Goal: Transaction & Acquisition: Obtain resource

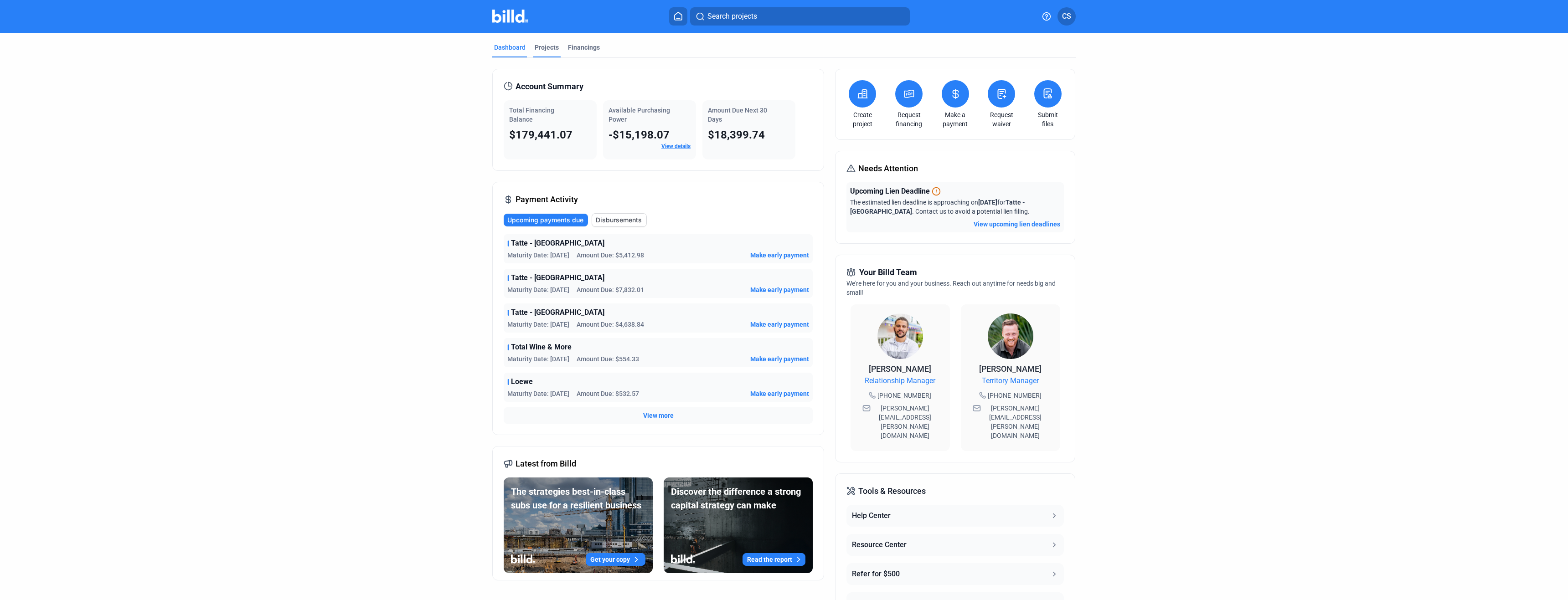
click at [548, 48] on div "Projects" at bounding box center [547, 47] width 24 height 9
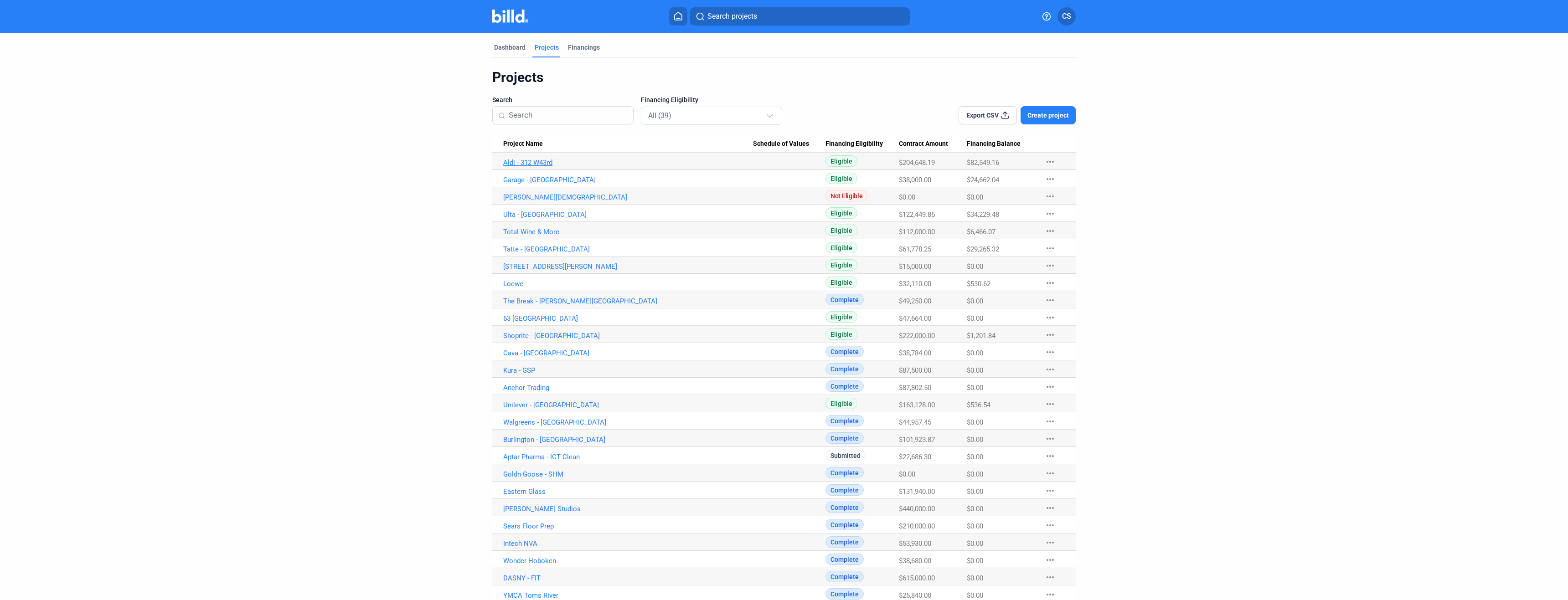
click at [532, 162] on link "Aldi - 312 W43rd" at bounding box center [628, 162] width 250 height 8
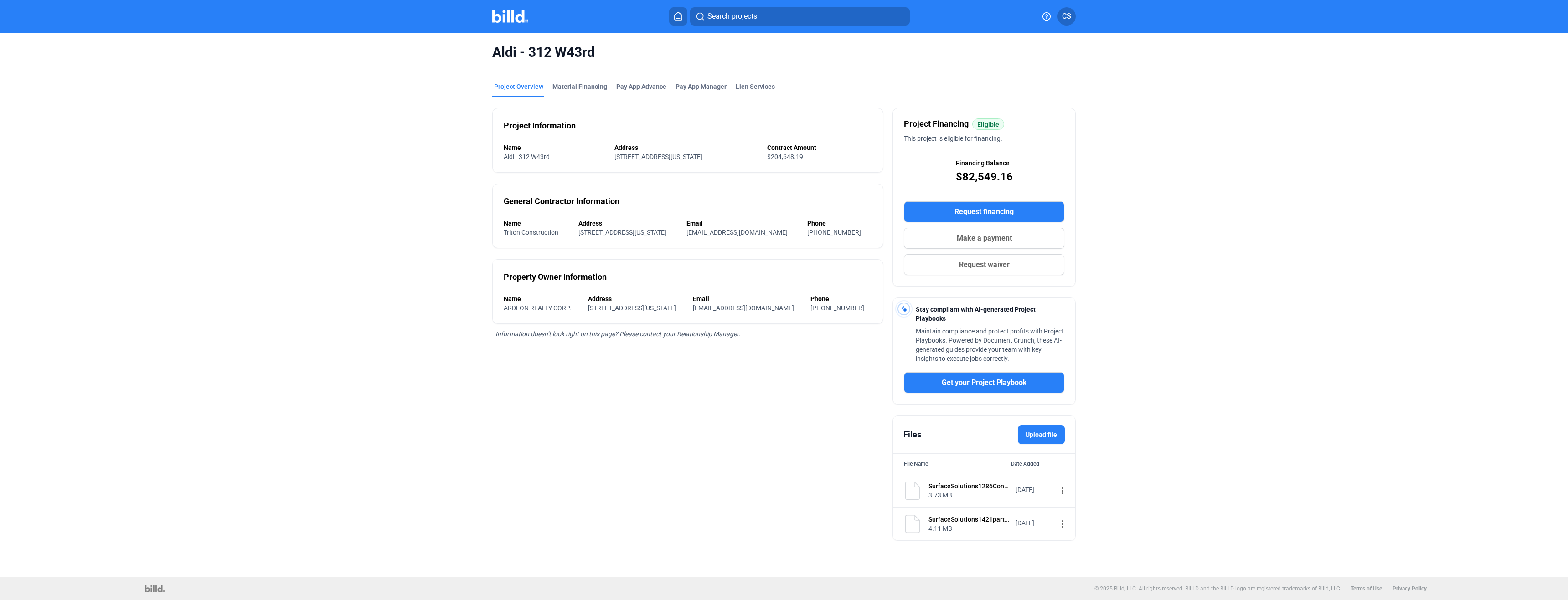
click at [981, 211] on span "Request financing" at bounding box center [984, 212] width 59 height 11
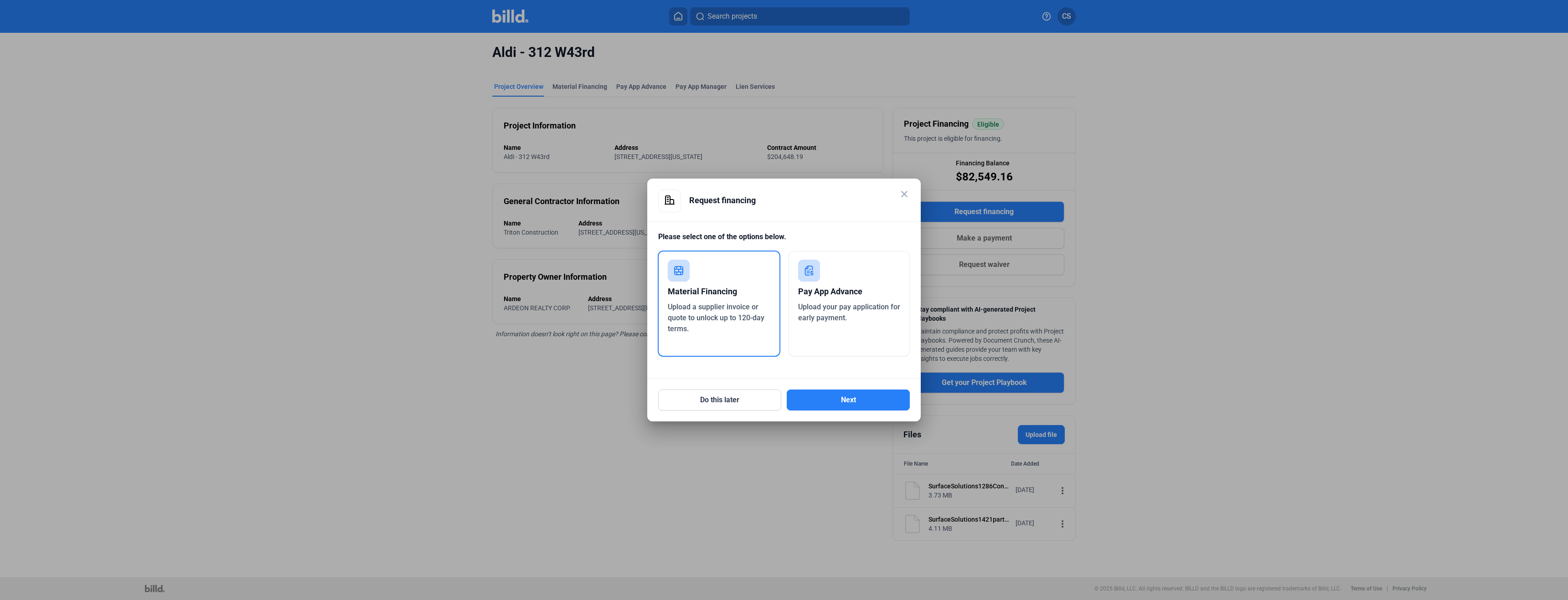
click at [718, 301] on div "Material Financing" at bounding box center [719, 291] width 102 height 20
click at [847, 407] on button "Next" at bounding box center [848, 400] width 123 height 21
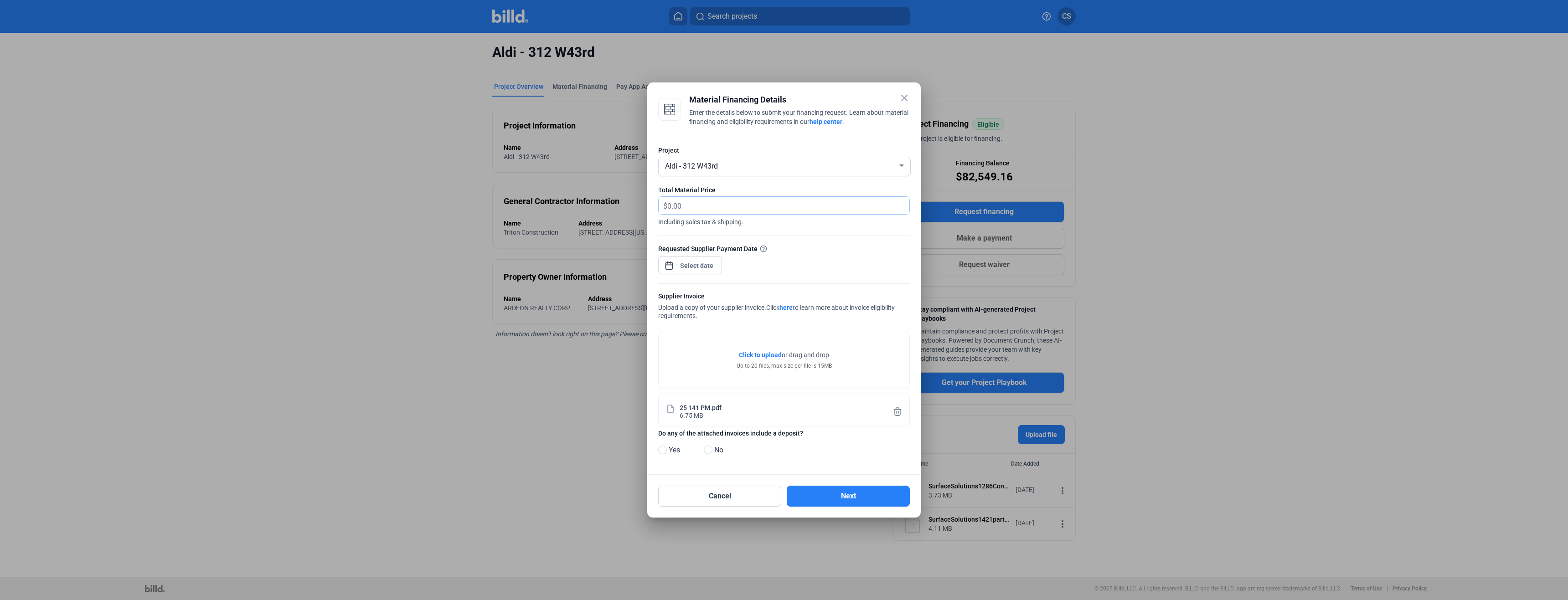
click at [687, 206] on input "text" at bounding box center [788, 205] width 242 height 18
type input "8,871.75"
click at [699, 259] on div at bounding box center [697, 265] width 39 height 16
click at [696, 260] on div at bounding box center [784, 300] width 1568 height 600
click at [702, 252] on div "Requested Supplier Payment Date" at bounding box center [783, 249] width 251 height 10
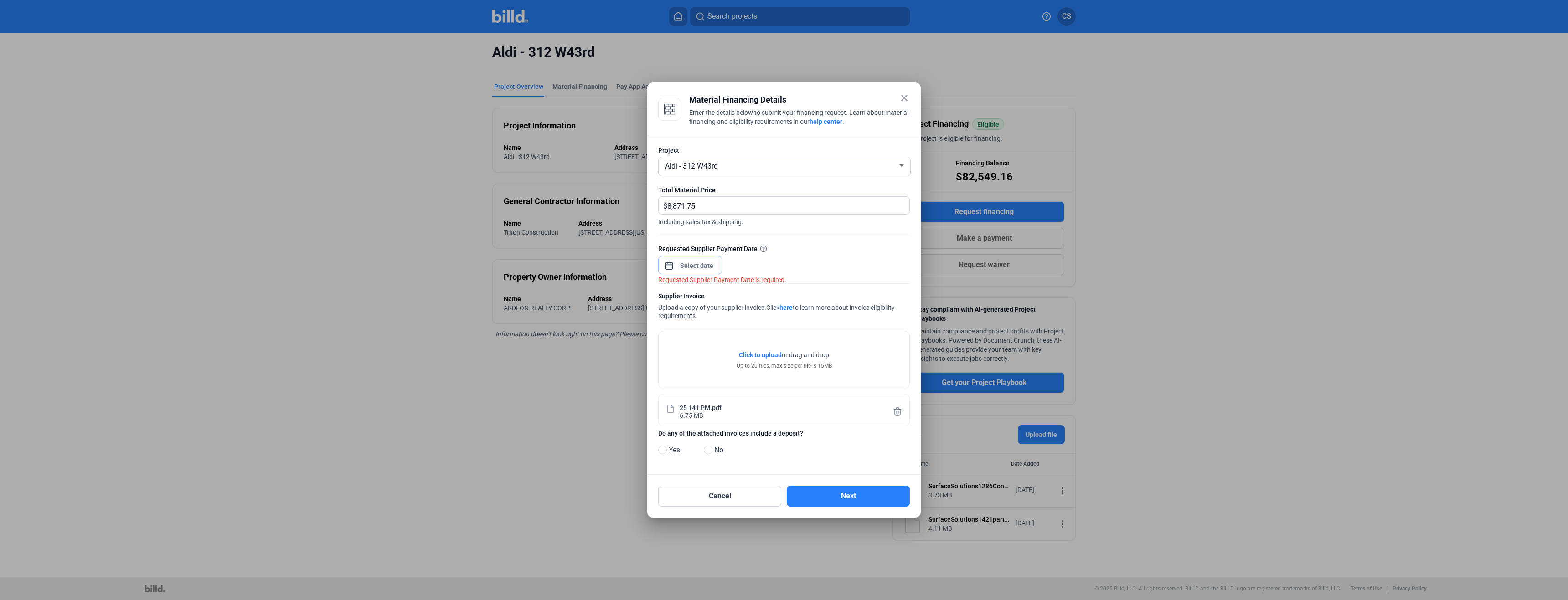
click at [707, 268] on div "close Material Financing Details Enter the details below to submit your financi…" at bounding box center [784, 300] width 1568 height 600
click at [740, 398] on span "27" at bounding box center [733, 399] width 16 height 16
click at [738, 398] on span "27" at bounding box center [733, 399] width 16 height 16
click at [735, 398] on span "27" at bounding box center [733, 399] width 16 height 16
click at [732, 400] on span "27" at bounding box center [733, 399] width 16 height 16
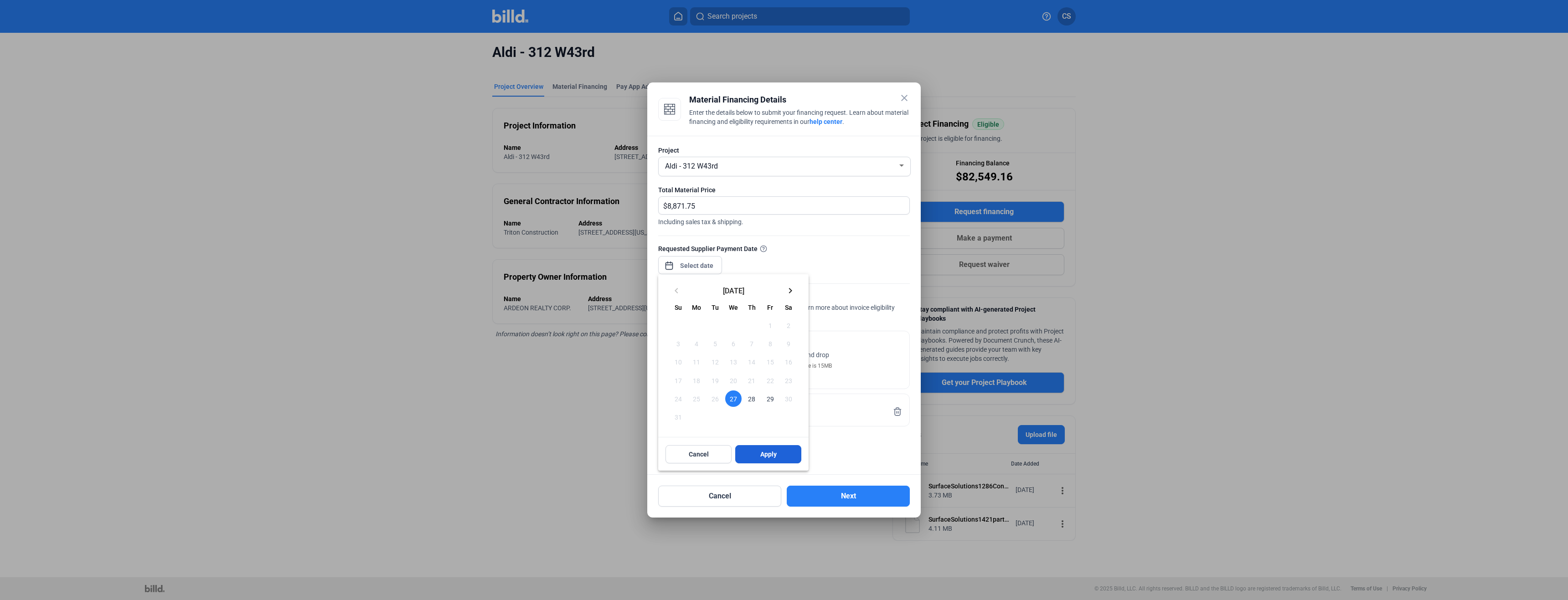
click at [765, 449] on button "Apply" at bounding box center [768, 455] width 66 height 18
type input "[DATE]"
click at [808, 286] on form "Project Aldi - 312 W43rd Total Material Price $ 8,871.75 Including sales tax & …" at bounding box center [783, 305] width 251 height 318
click at [713, 448] on span "No" at bounding box center [716, 450] width 13 height 11
click at [710, 448] on input "No" at bounding box center [707, 450] width 7 height 7
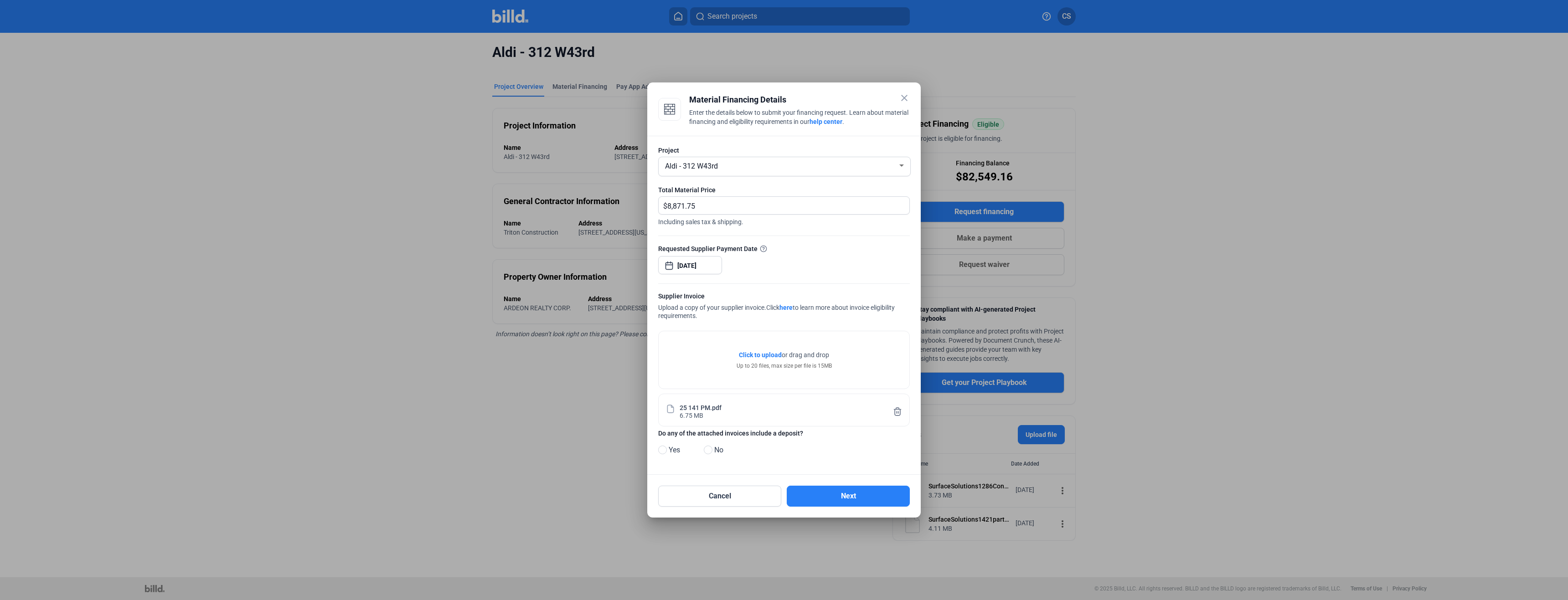
radio input "true"
click at [821, 494] on button "Next" at bounding box center [848, 496] width 123 height 21
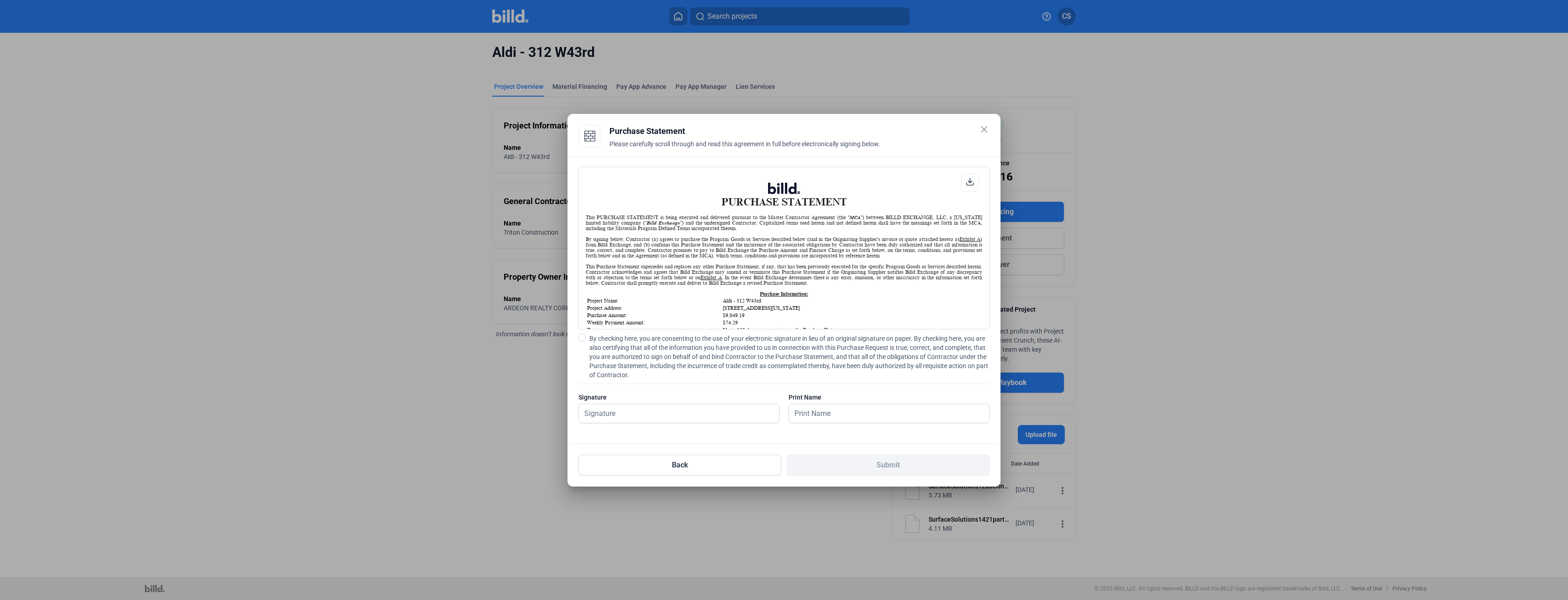
scroll to position [1, 0]
click at [587, 340] on label "By checking here, you are consenting to the use of your electronic signature in…" at bounding box center [783, 357] width 411 height 46
click at [0, 0] on input "By checking here, you are consenting to the use of your electronic signature in…" at bounding box center [0, 0] width 0 height 0
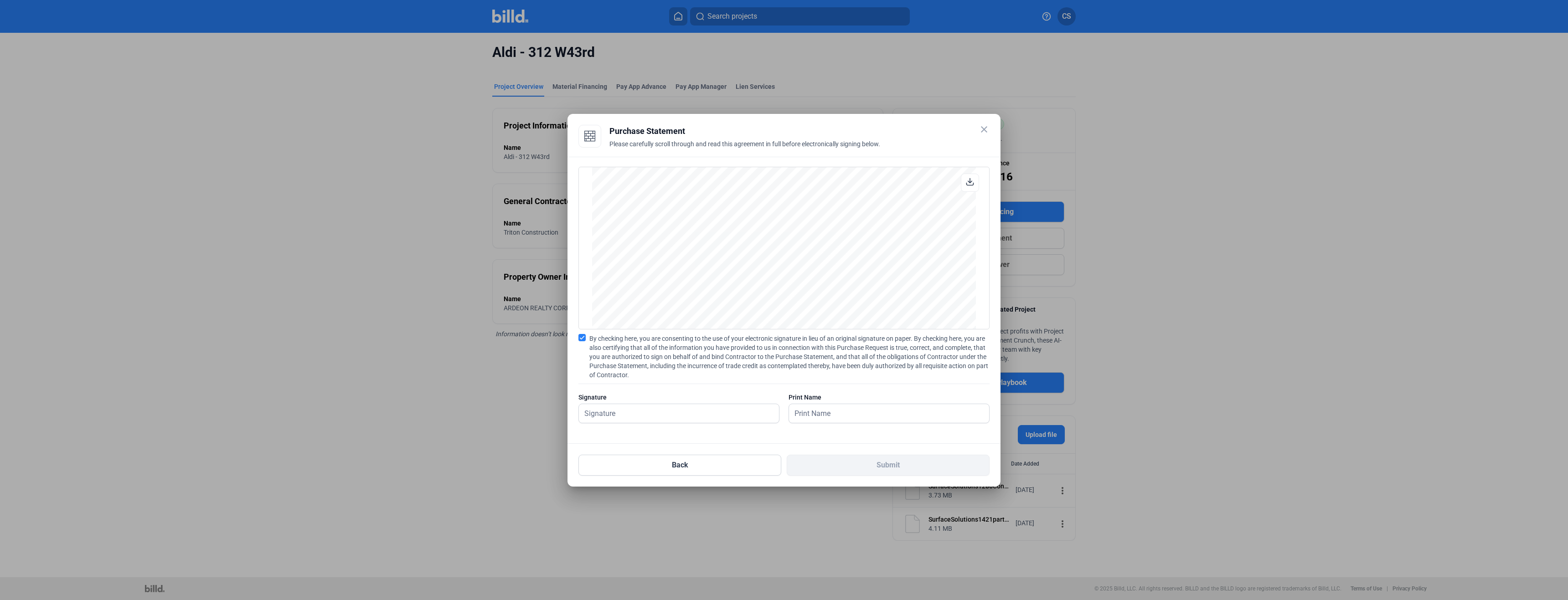
scroll to position [683, 0]
click at [658, 420] on input "text" at bounding box center [679, 413] width 200 height 19
type input "[PERSON_NAME]."
click at [918, 458] on button "Submit" at bounding box center [887, 465] width 203 height 21
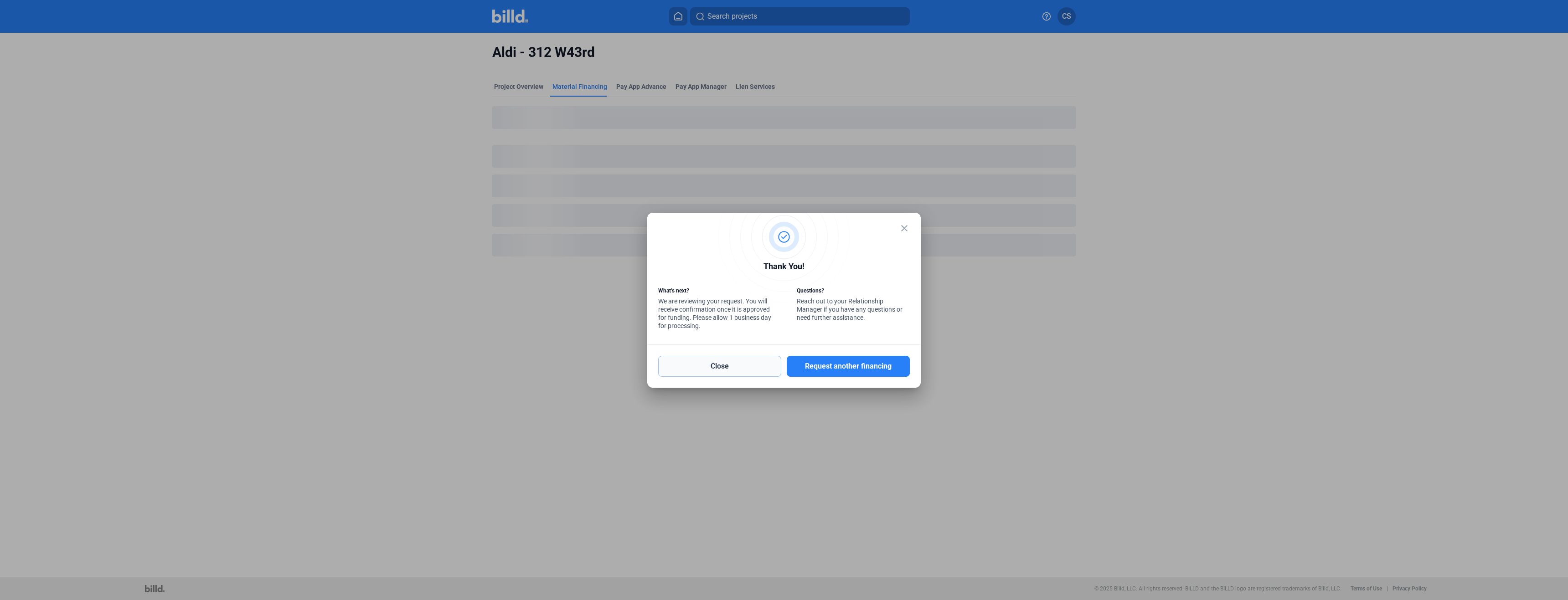
click at [733, 370] on button "Close" at bounding box center [719, 366] width 123 height 21
